Goal: Information Seeking & Learning: Learn about a topic

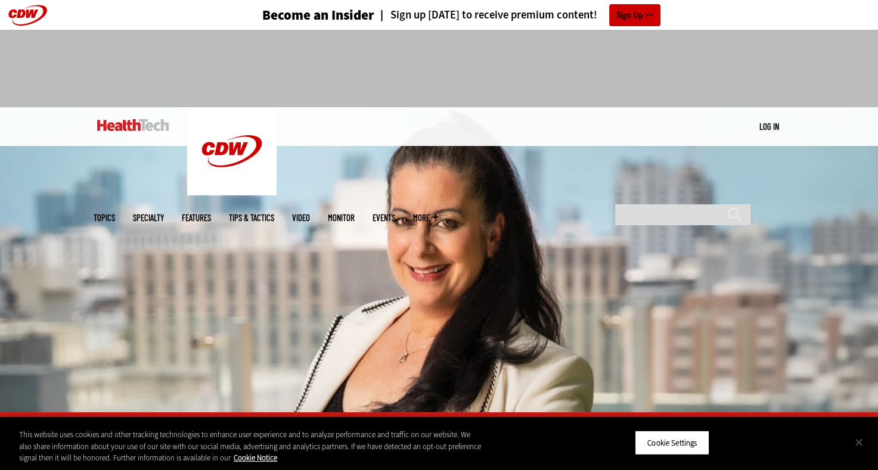
click at [857, 439] on button "Close" at bounding box center [859, 442] width 26 height 26
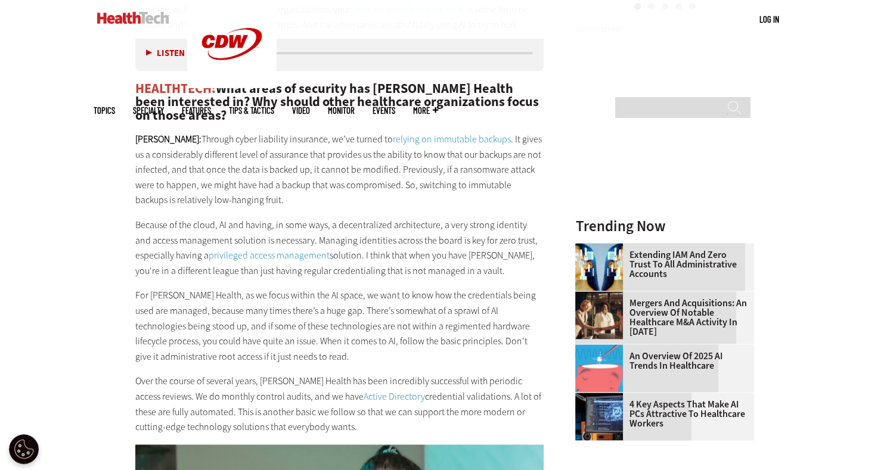
scroll to position [1491, 0]
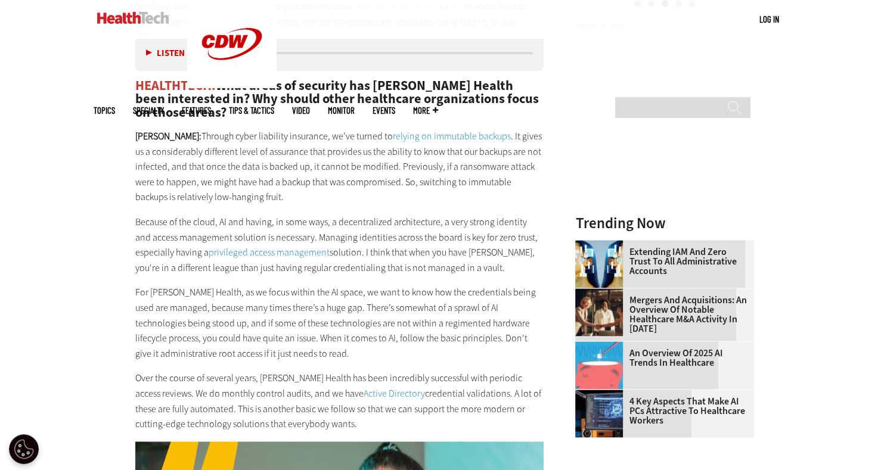
click at [405, 244] on p "Because of the cloud, AI and having, in some ways, a decentralized architecture…" at bounding box center [339, 245] width 409 height 61
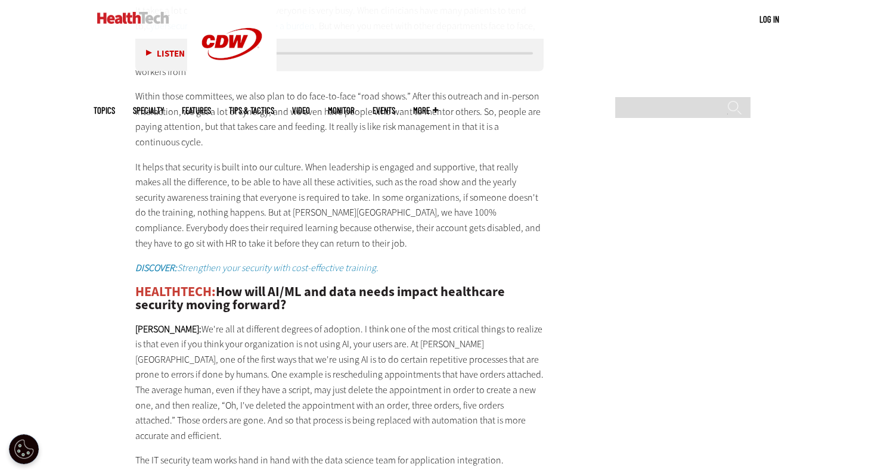
scroll to position [2326, 0]
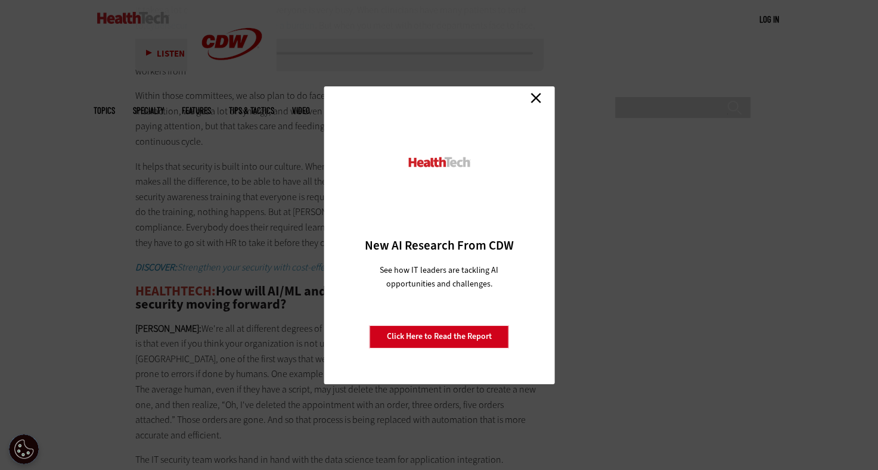
click at [534, 101] on link "Close" at bounding box center [536, 98] width 18 height 18
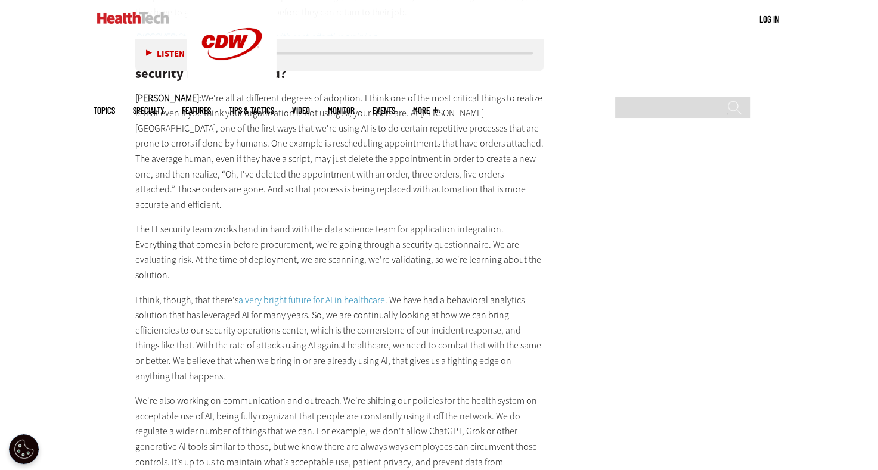
scroll to position [2564, 0]
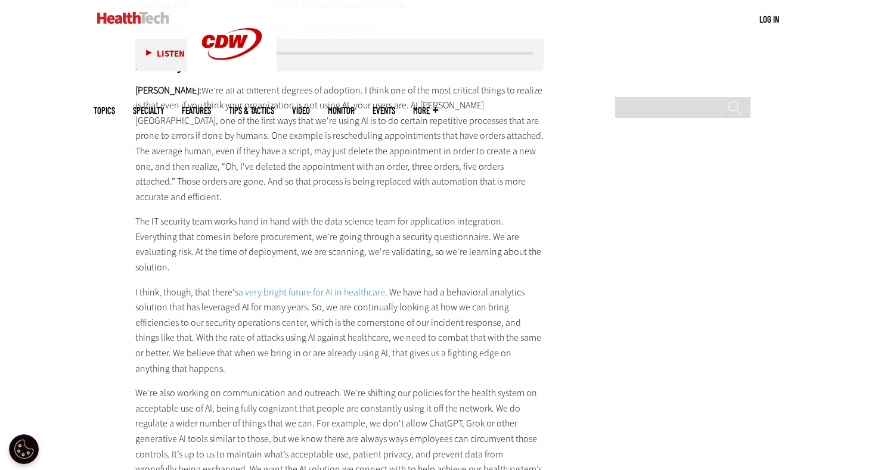
click at [357, 165] on p "[PERSON_NAME]: We're all at different degrees of adoption. I think one of the m…" at bounding box center [339, 144] width 409 height 122
drag, startPoint x: 286, startPoint y: 109, endPoint x: 312, endPoint y: 109, distance: 26.2
click at [312, 109] on p "[PERSON_NAME]: We're all at different degrees of adoption. I think one of the m…" at bounding box center [339, 144] width 409 height 122
drag, startPoint x: 312, startPoint y: 109, endPoint x: 367, endPoint y: 103, distance: 54.6
click at [367, 103] on p "[PERSON_NAME]: We're all at different degrees of adoption. I think one of the m…" at bounding box center [339, 144] width 409 height 122
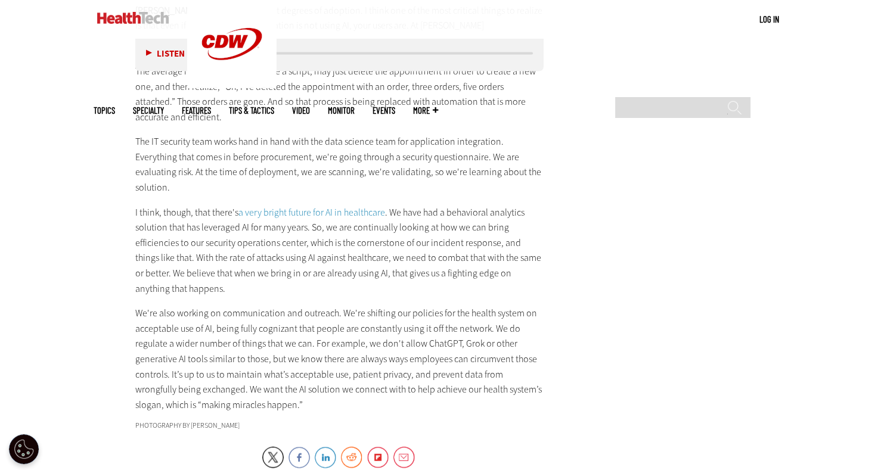
scroll to position [2624, 0]
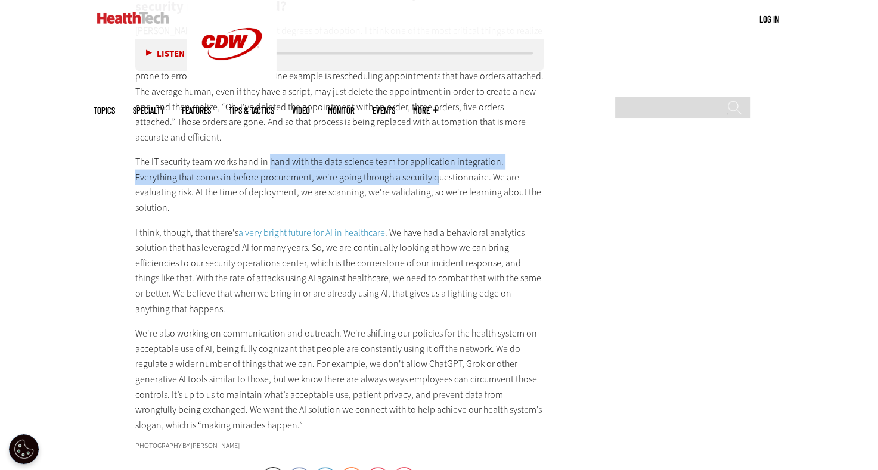
drag, startPoint x: 271, startPoint y: 134, endPoint x: 391, endPoint y: 147, distance: 120.0
click at [391, 154] on p "The IT security team works hand in hand with the data science team for applicat…" at bounding box center [339, 184] width 409 height 61
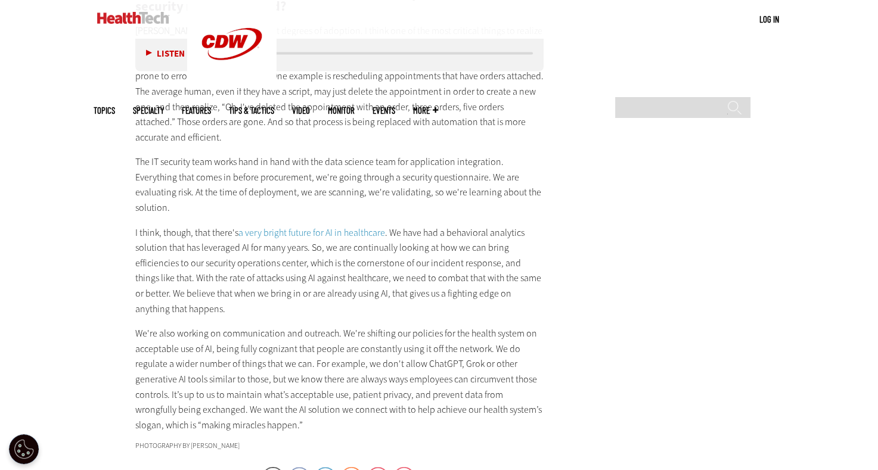
drag, startPoint x: 391, startPoint y: 147, endPoint x: 416, endPoint y: 147, distance: 25.6
click at [416, 154] on p "The IT security team works hand in hand with the data science team for applicat…" at bounding box center [339, 184] width 409 height 61
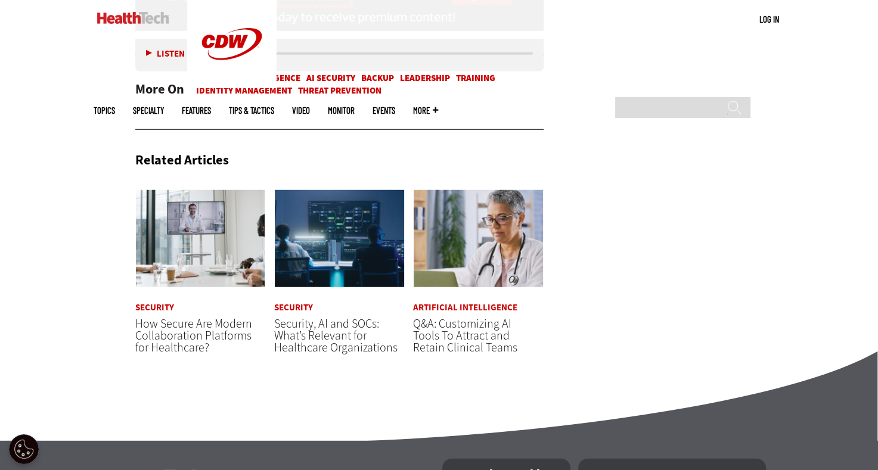
scroll to position [3160, 0]
